Goal: Find specific page/section: Find specific page/section

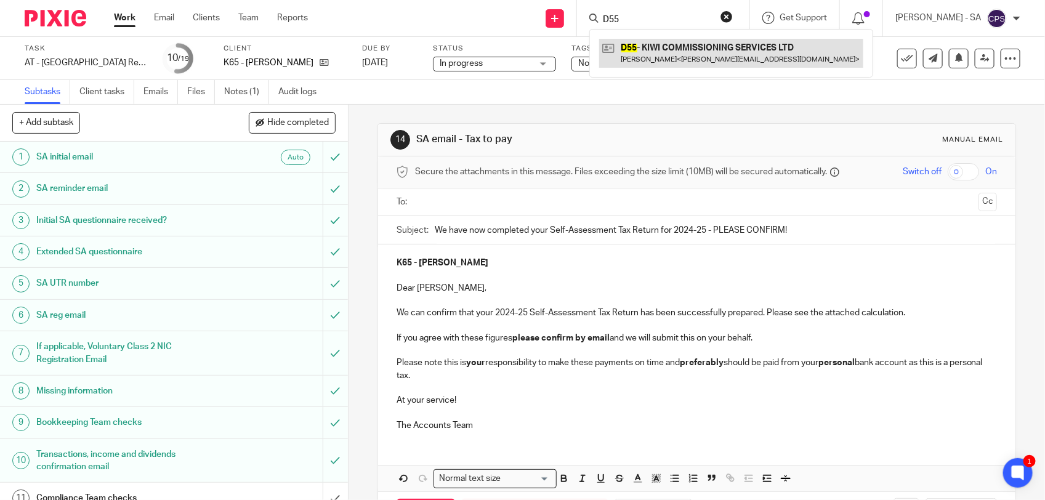
type input "D55"
click at [658, 55] on link at bounding box center [731, 53] width 264 height 28
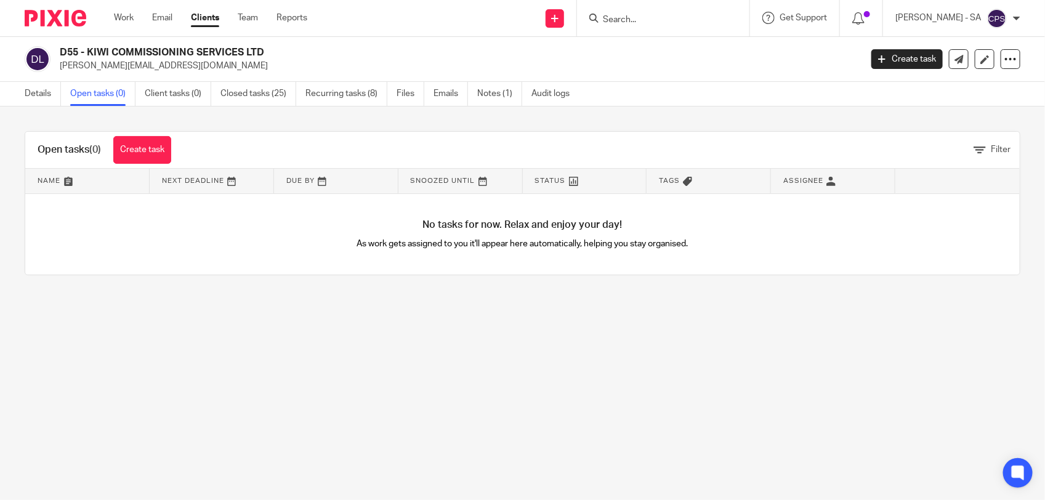
click at [621, 18] on input "Search" at bounding box center [657, 20] width 111 height 11
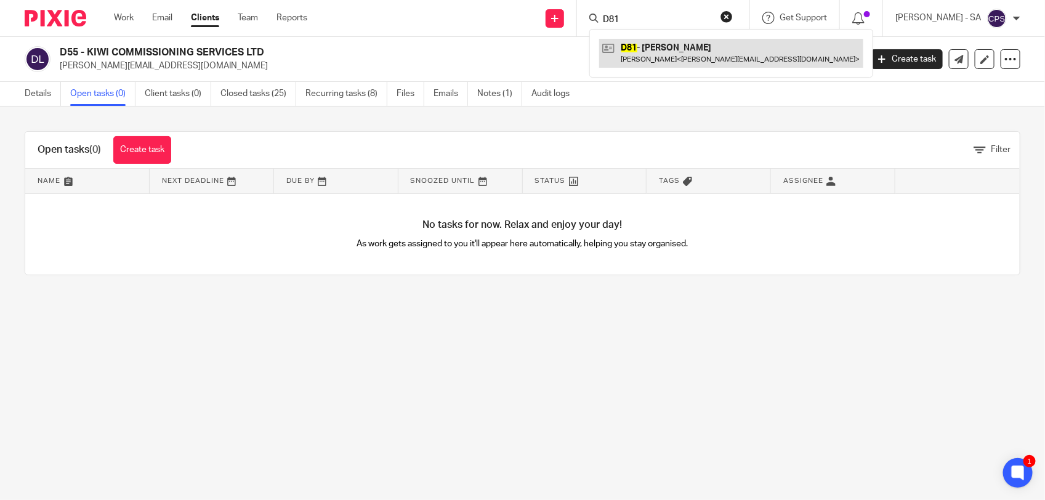
type input "D81"
click at [658, 62] on link at bounding box center [731, 53] width 264 height 28
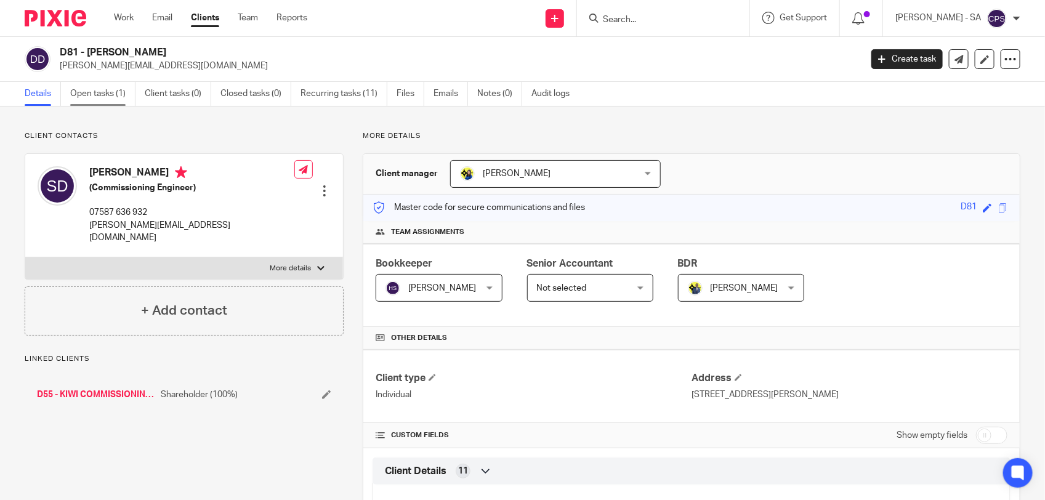
click at [105, 103] on link "Open tasks (1)" at bounding box center [102, 94] width 65 height 24
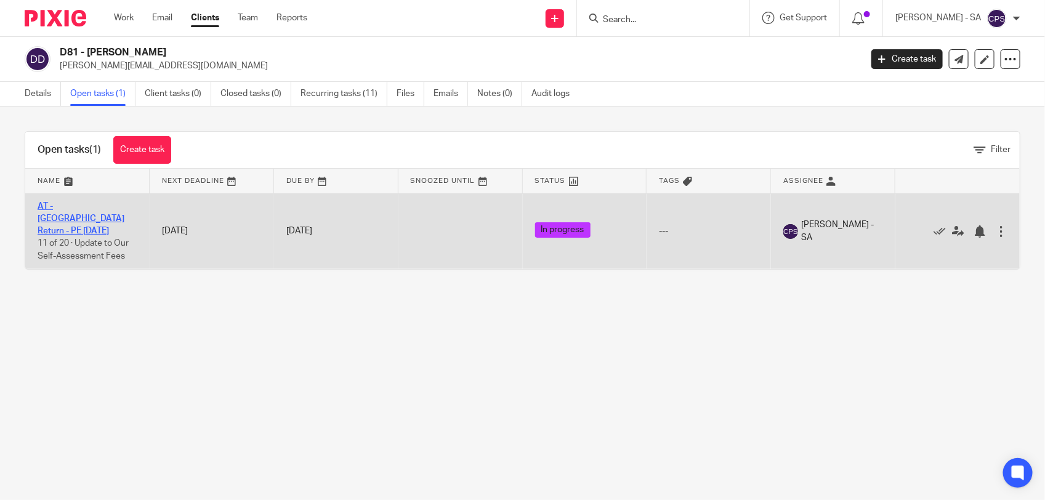
click at [72, 208] on link "AT - SA Return - PE 05-04-2025" at bounding box center [81, 219] width 87 height 34
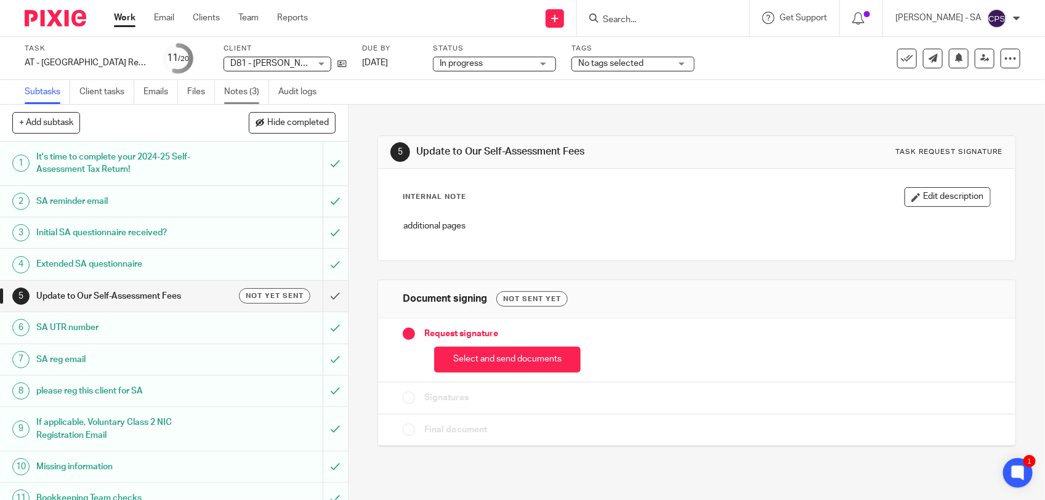
click at [234, 93] on link "Notes (3)" at bounding box center [246, 92] width 45 height 24
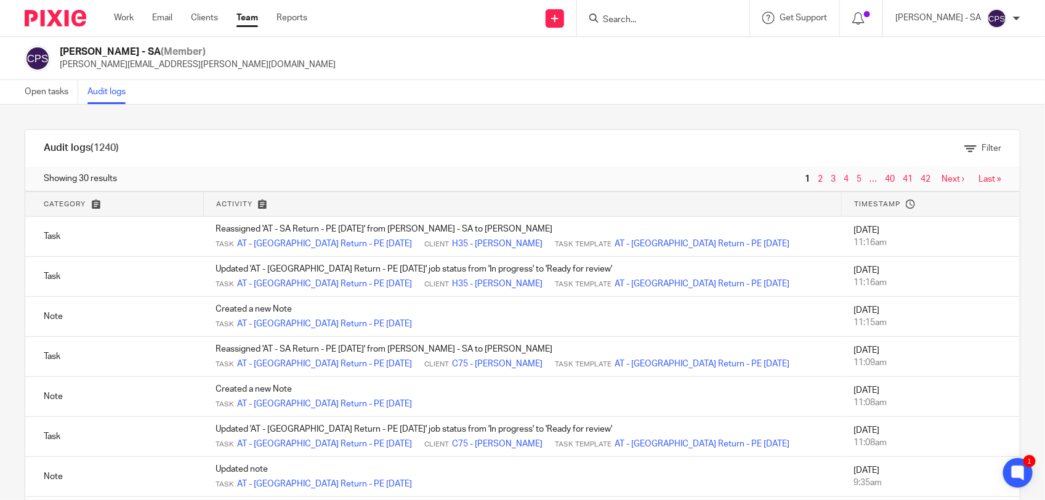
click at [99, 91] on link "Audit logs" at bounding box center [110, 92] width 47 height 24
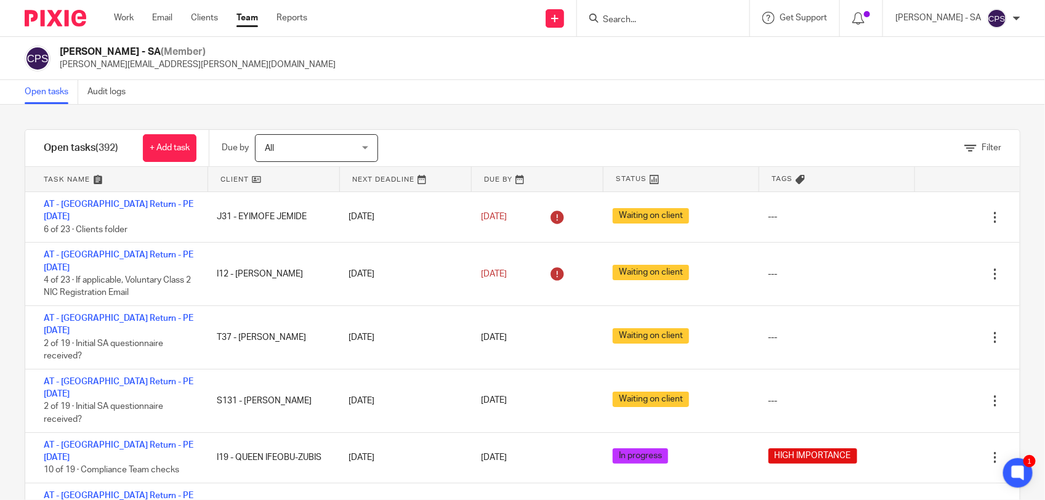
click at [626, 17] on input "Search" at bounding box center [657, 20] width 111 height 11
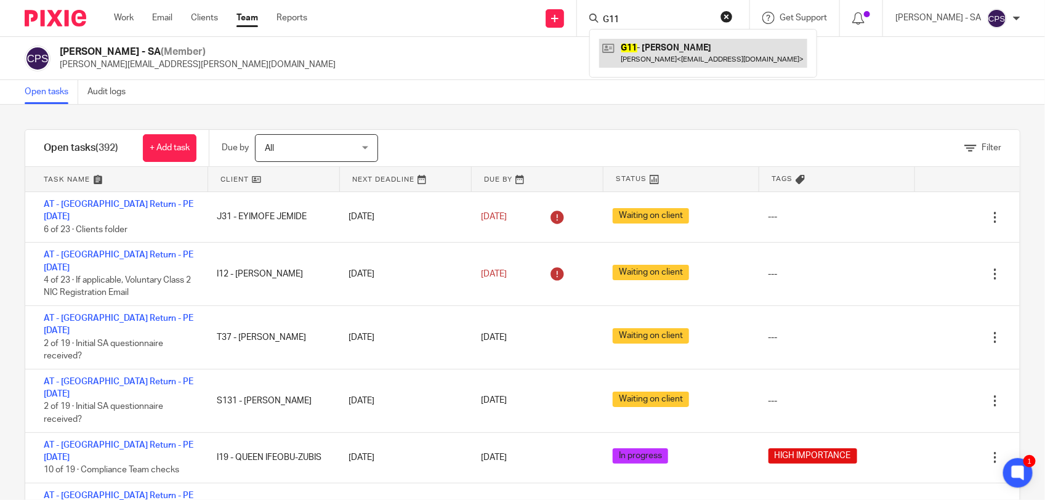
type input "G11"
click at [647, 51] on link at bounding box center [703, 53] width 208 height 28
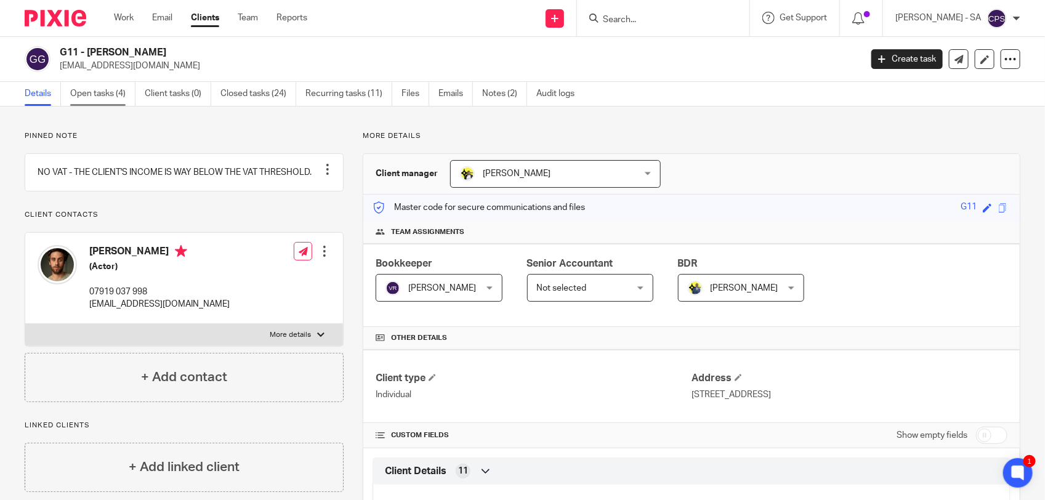
click at [92, 96] on link "Open tasks (4)" at bounding box center [102, 94] width 65 height 24
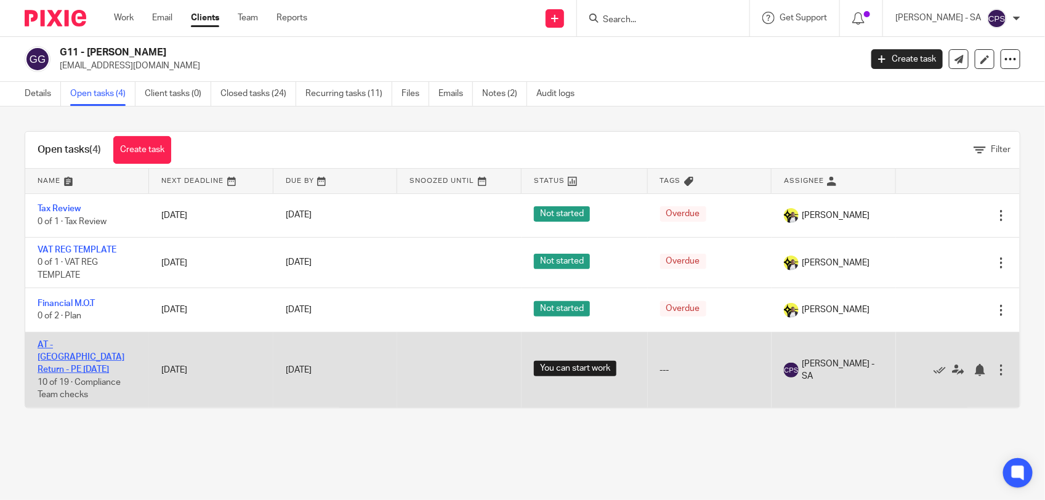
click at [76, 347] on link "AT - [GEOGRAPHIC_DATA] Return - PE [DATE]" at bounding box center [81, 358] width 87 height 34
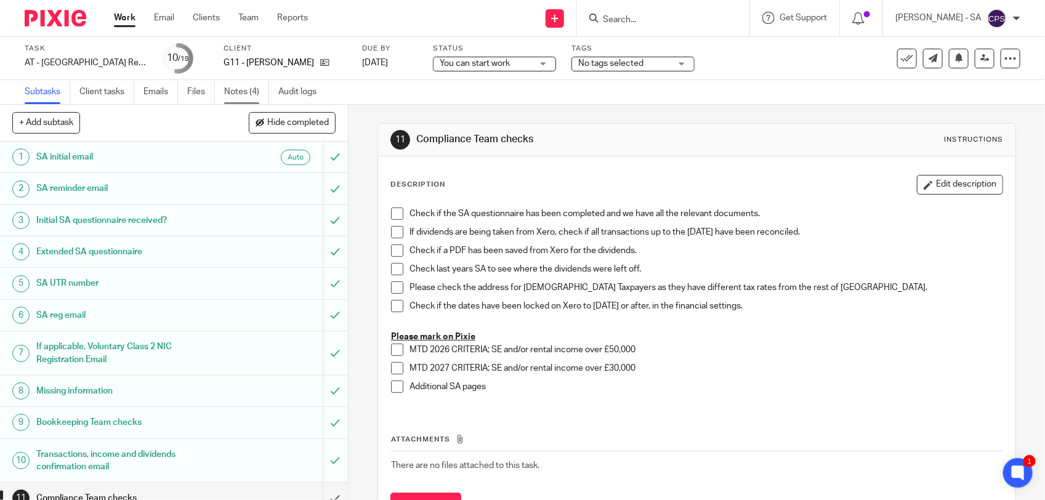
click at [251, 102] on link "Notes (4)" at bounding box center [246, 92] width 45 height 24
